Goal: Communication & Community: Participate in discussion

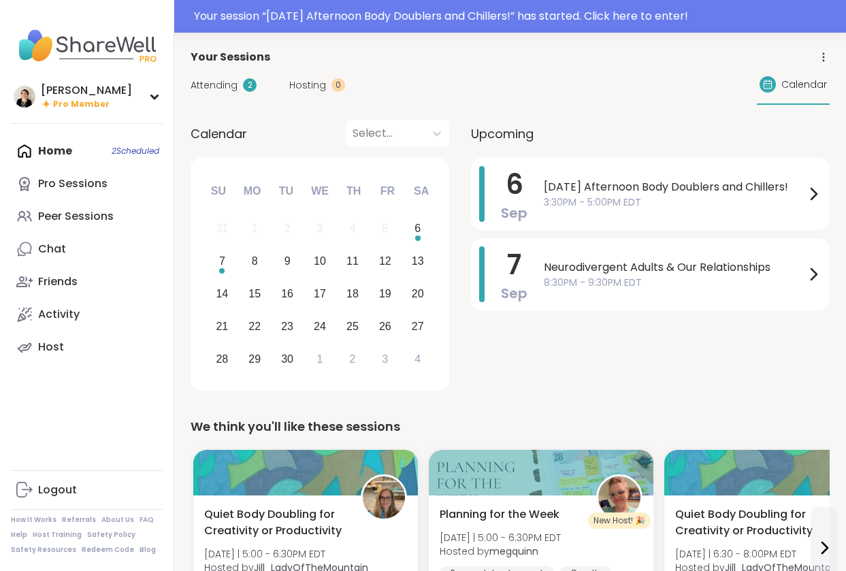
click at [215, 85] on span "Attending" at bounding box center [214, 85] width 47 height 14
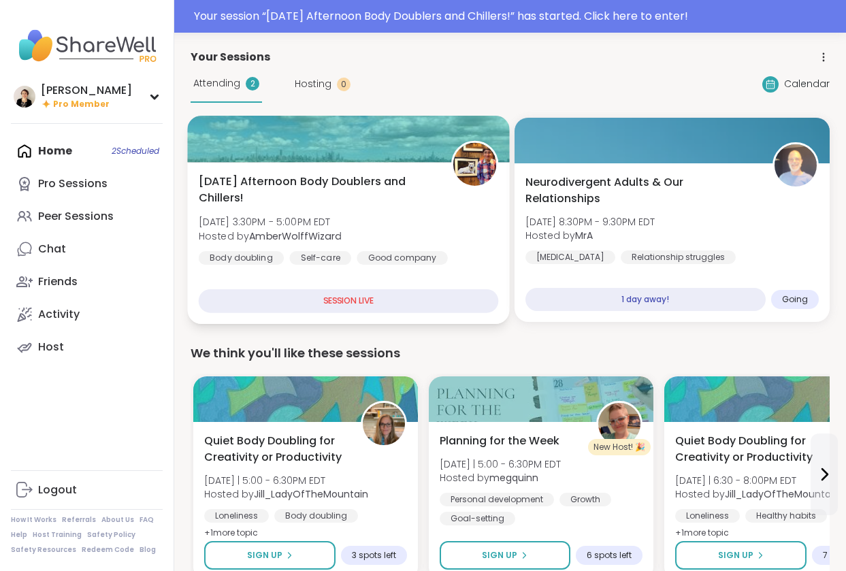
click at [365, 201] on span "[DATE] Afternoon Body Doublers and Chillers!" at bounding box center [317, 190] width 237 height 33
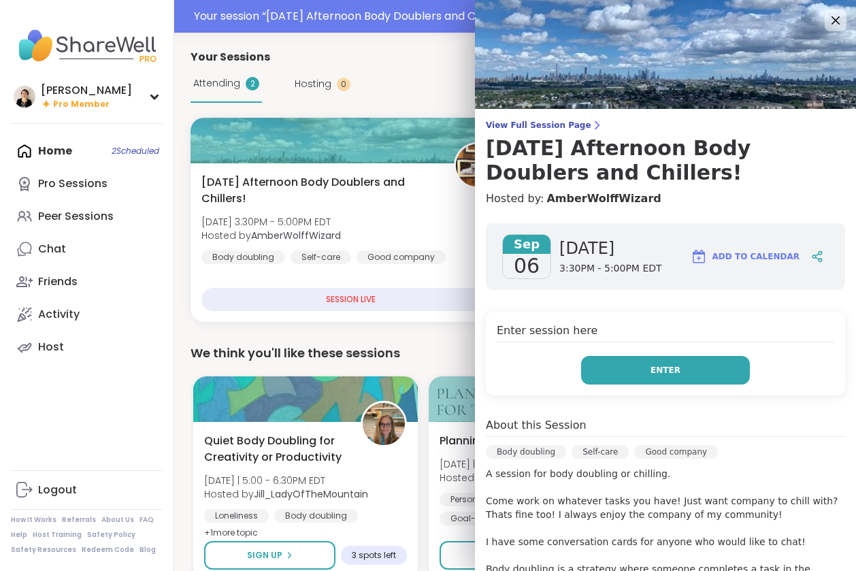
click at [609, 373] on button "Enter" at bounding box center [665, 370] width 169 height 29
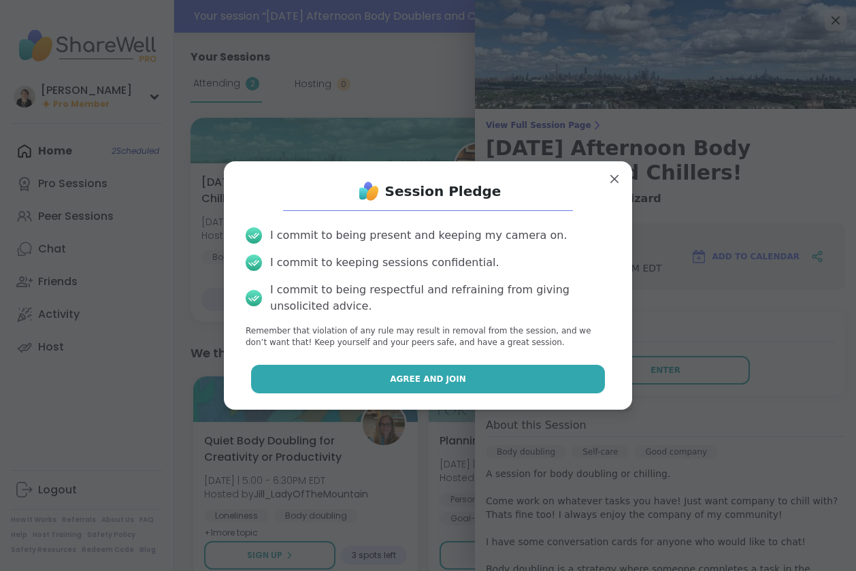
click at [539, 383] on button "Agree and Join" at bounding box center [428, 379] width 355 height 29
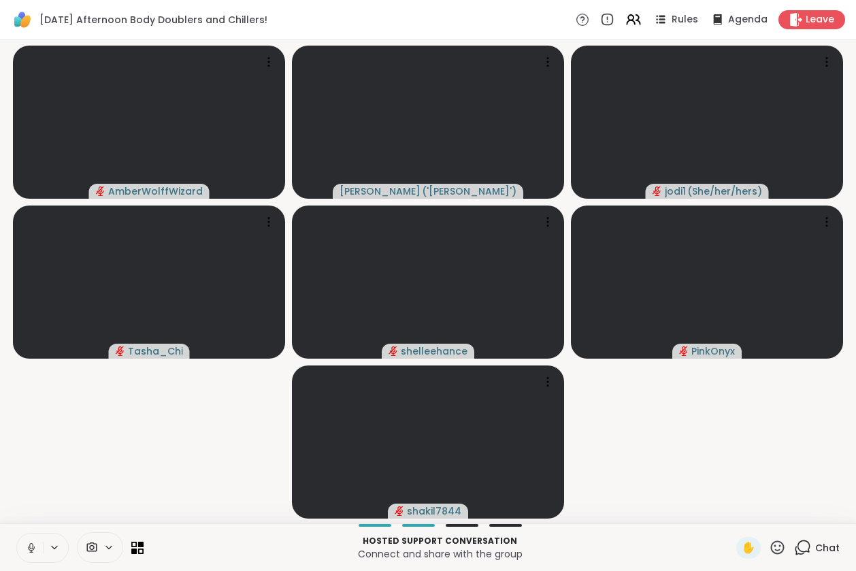
click at [31, 551] on icon at bounding box center [31, 551] width 1 height 3
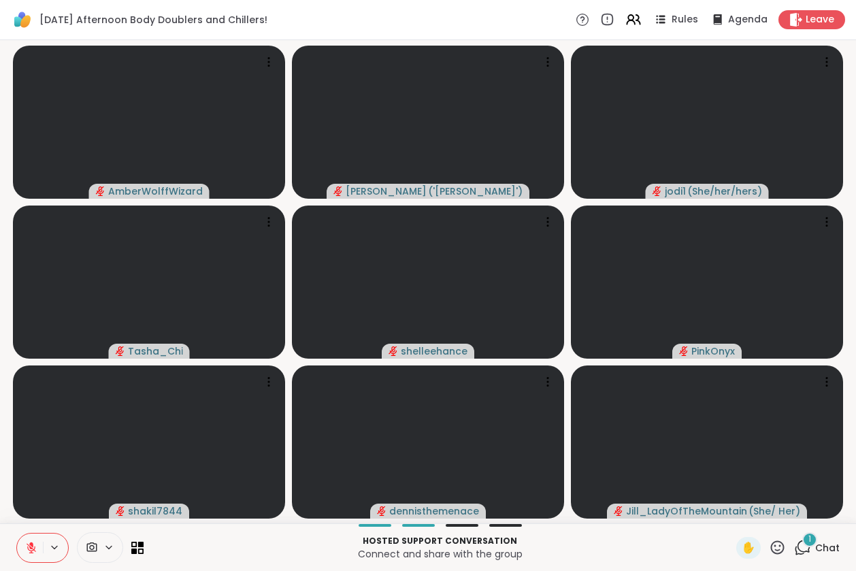
click at [795, 548] on icon at bounding box center [803, 547] width 17 height 17
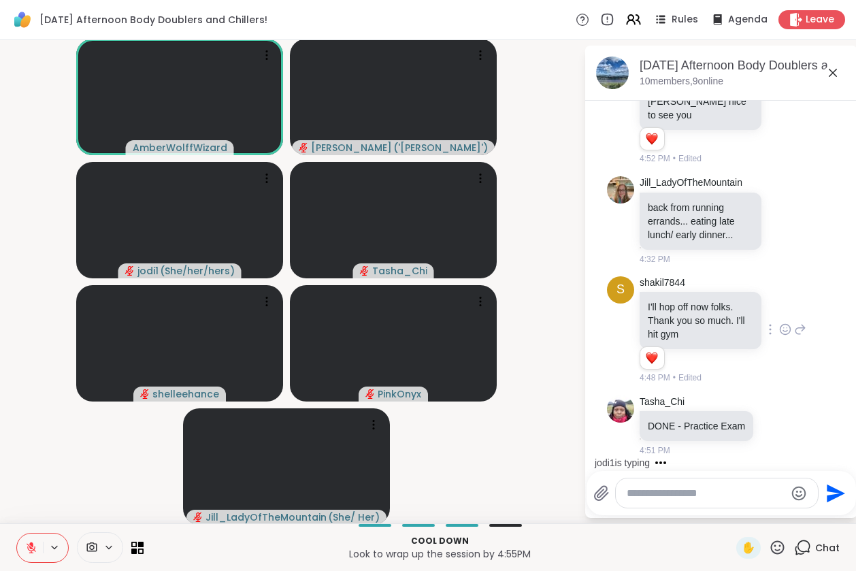
scroll to position [711, 0]
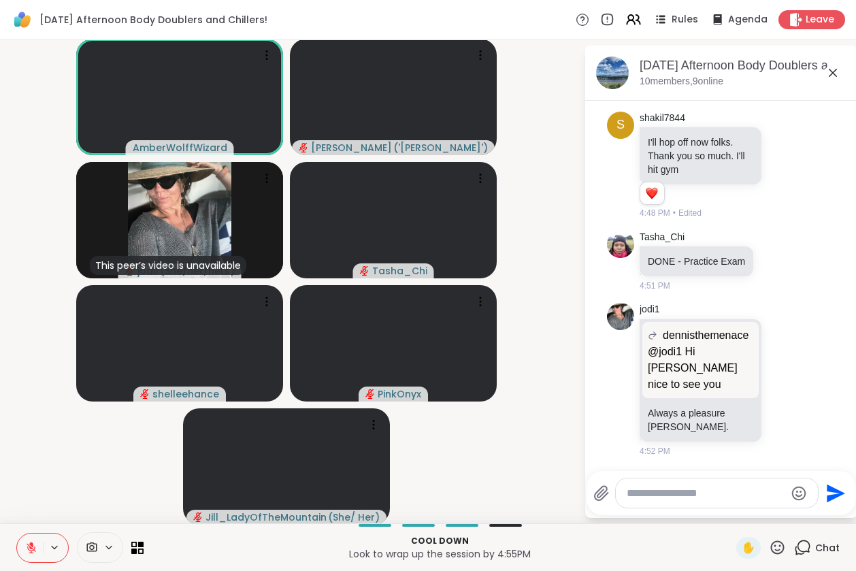
click at [35, 548] on icon at bounding box center [31, 548] width 12 height 12
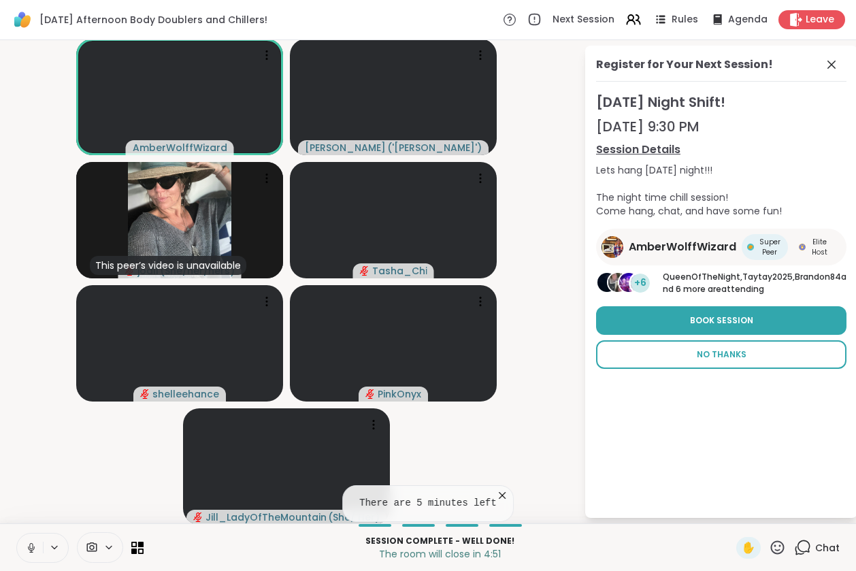
click at [724, 359] on span "No Thanks" at bounding box center [722, 355] width 50 height 12
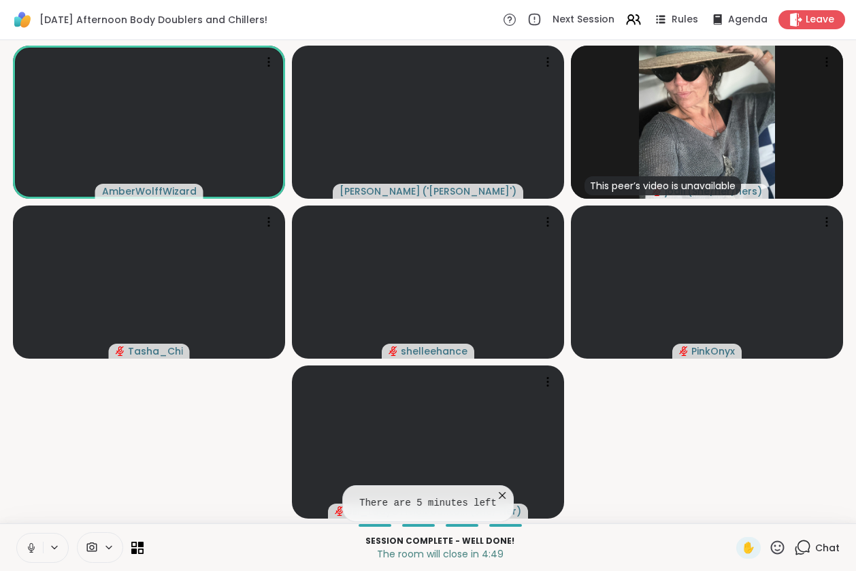
click at [797, 546] on icon at bounding box center [803, 547] width 17 height 17
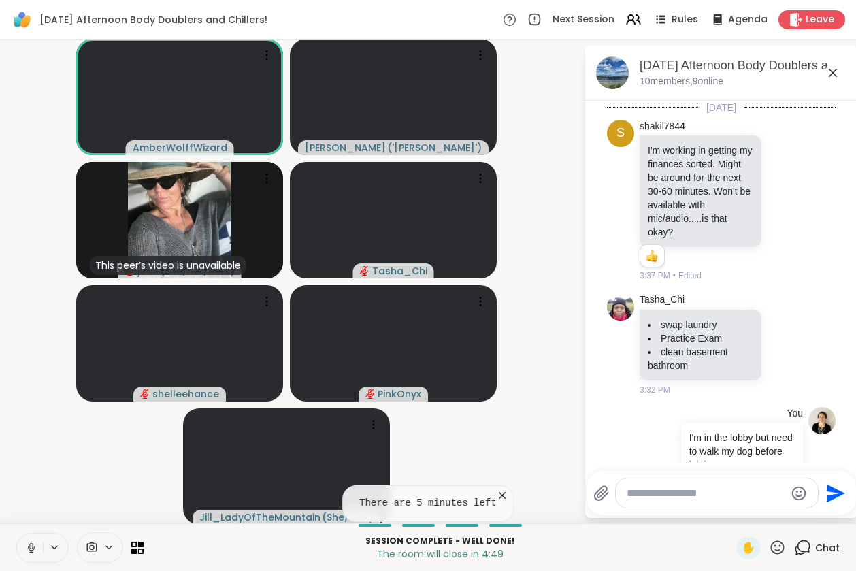
scroll to position [698, 0]
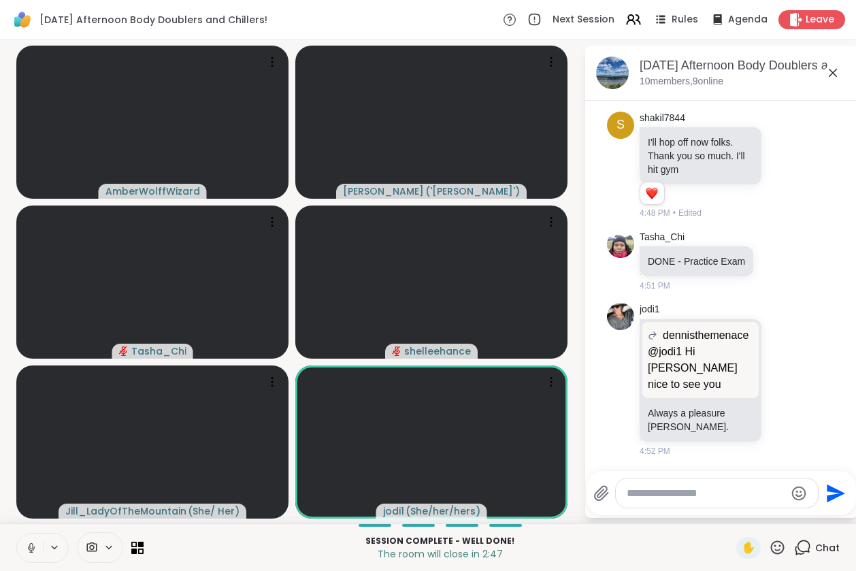
click at [33, 548] on icon at bounding box center [31, 548] width 7 height 4
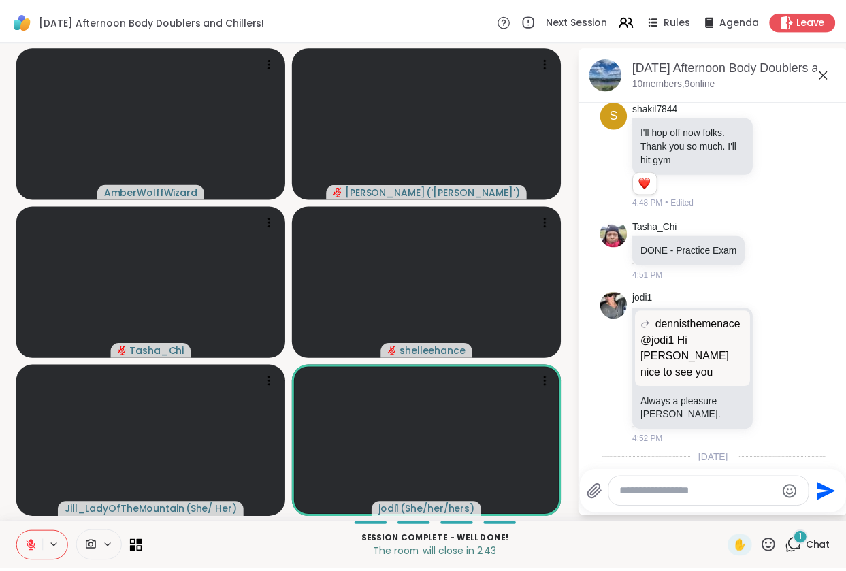
scroll to position [825, 0]
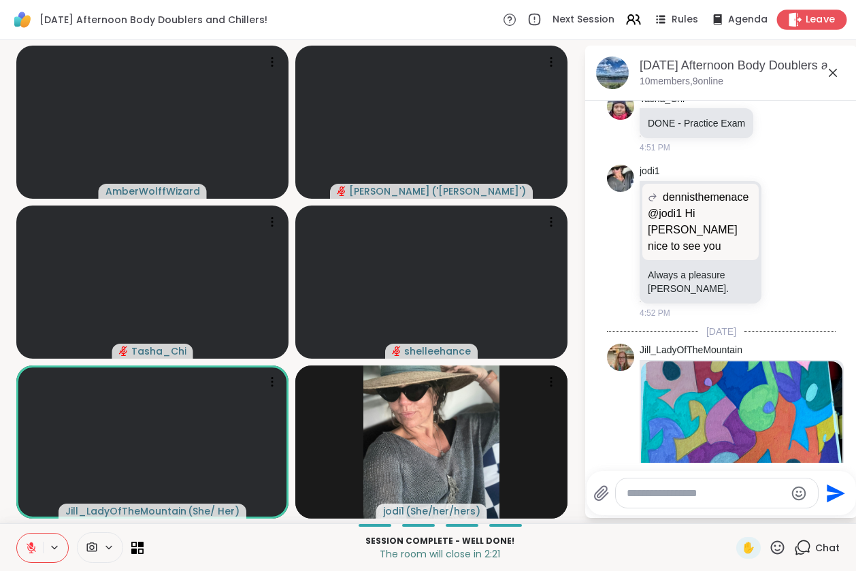
click at [812, 18] on span "Leave" at bounding box center [821, 20] width 30 height 14
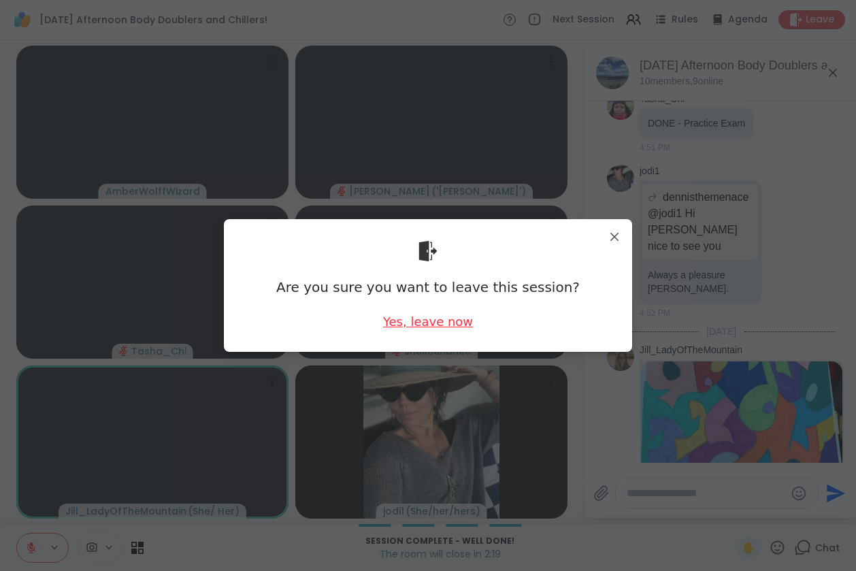
click at [394, 321] on div "Yes, leave now" at bounding box center [428, 321] width 90 height 17
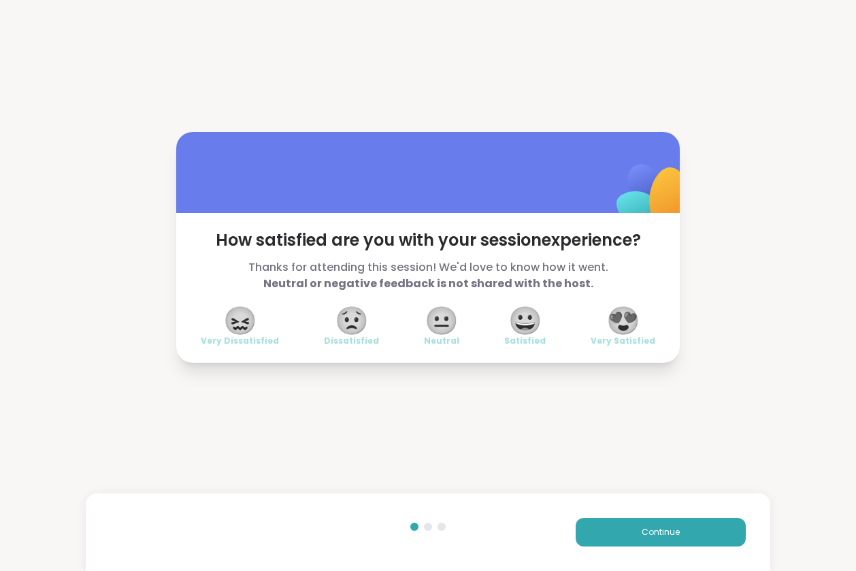
click at [511, 331] on span "😀" at bounding box center [526, 320] width 34 height 25
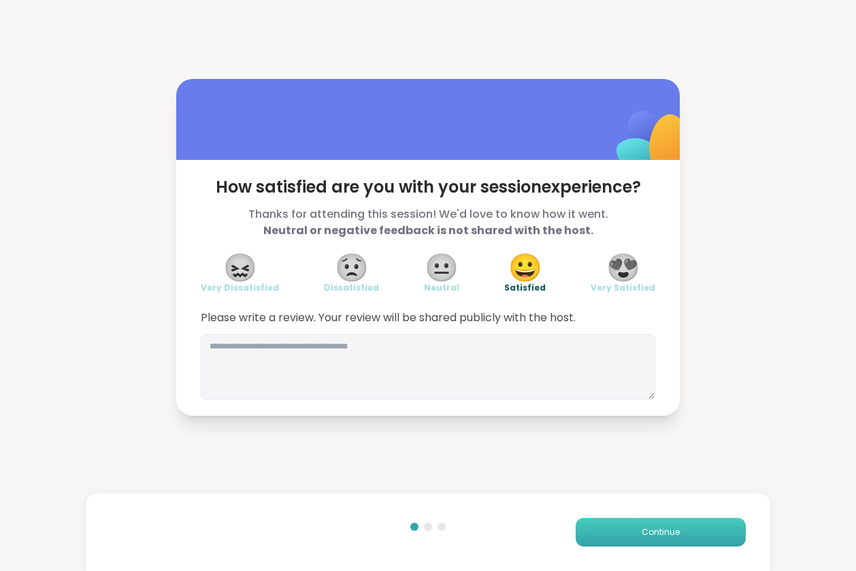
click at [690, 537] on button "Continue" at bounding box center [661, 532] width 170 height 29
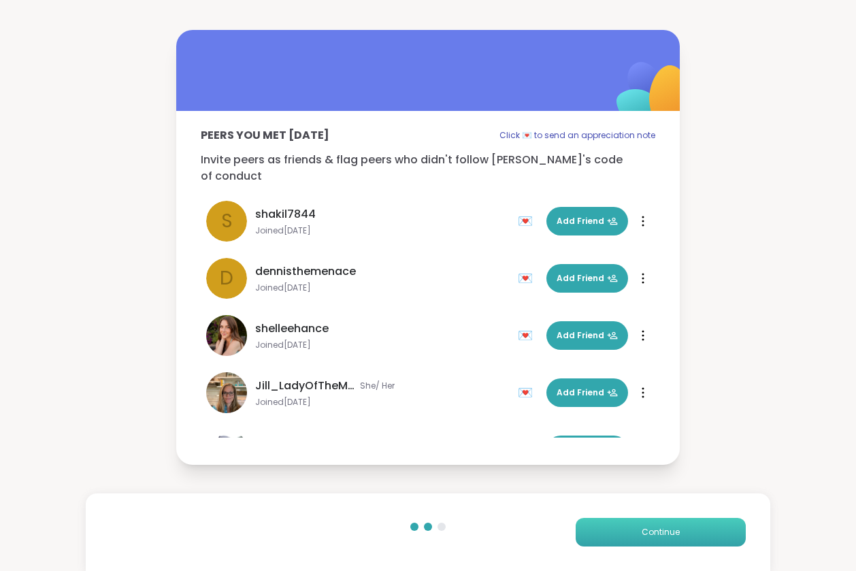
click at [682, 526] on button "Continue" at bounding box center [661, 532] width 170 height 29
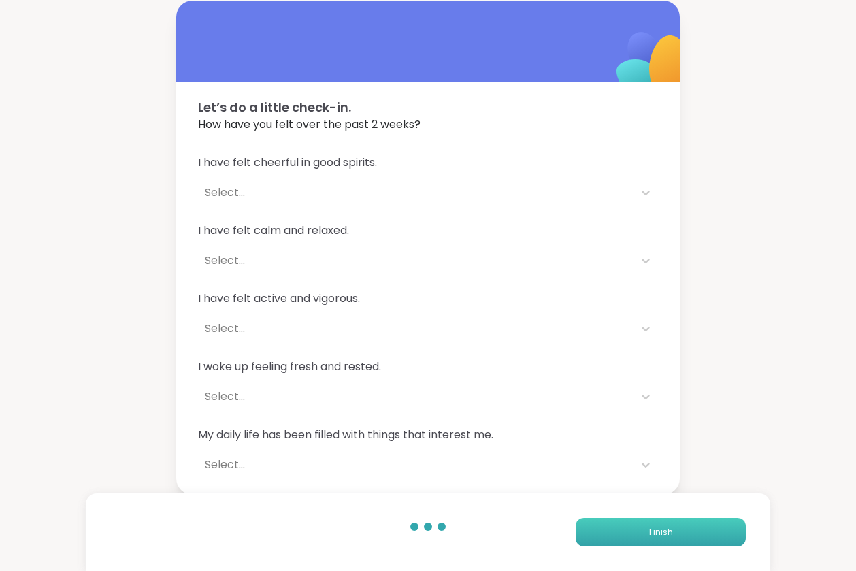
click at [682, 526] on button "Finish" at bounding box center [661, 532] width 170 height 29
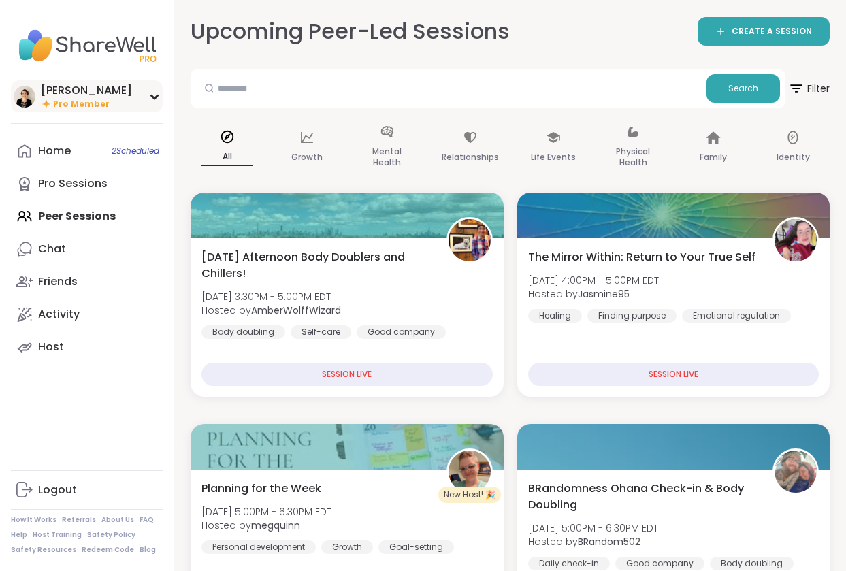
click at [133, 103] on div "[PERSON_NAME] Pro Member" at bounding box center [87, 96] width 152 height 32
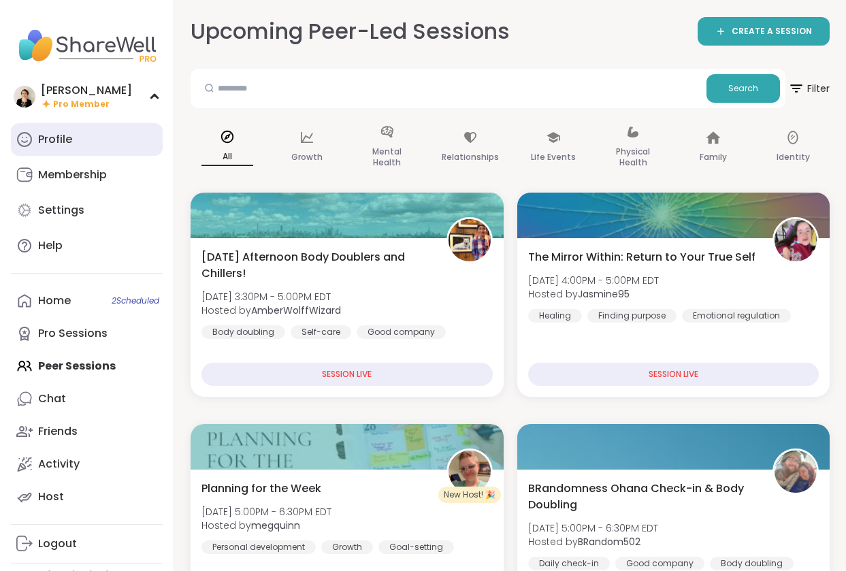
click at [61, 137] on div "Profile" at bounding box center [55, 139] width 34 height 15
